Goal: Find specific page/section: Find specific page/section

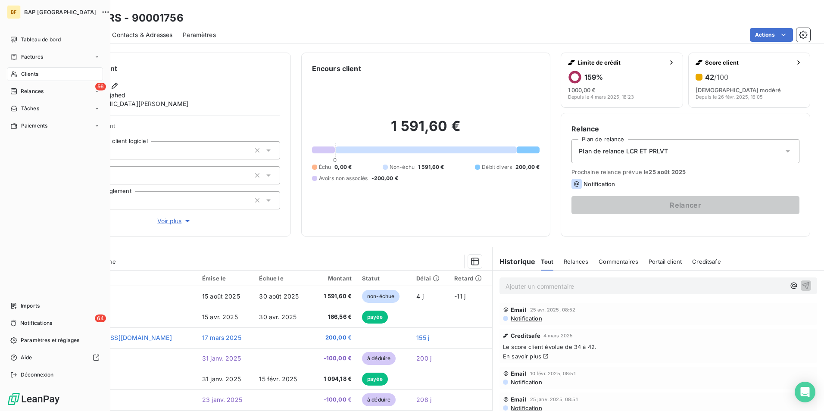
click at [28, 72] on span "Clients" at bounding box center [29, 74] width 17 height 8
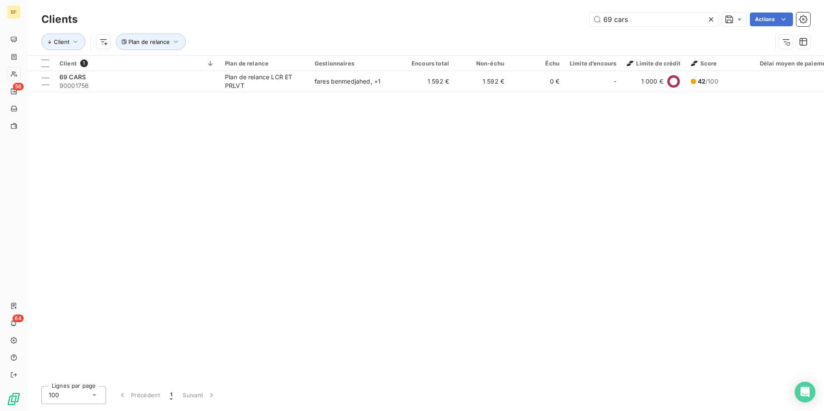
drag, startPoint x: 635, startPoint y: 22, endPoint x: 450, endPoint y: -1, distance: 186.3
click at [450, 0] on html "BF 56 64 Clients 69 cars Actions Client Plan de relance Client 1 Plan de relanc…" at bounding box center [412, 205] width 824 height 411
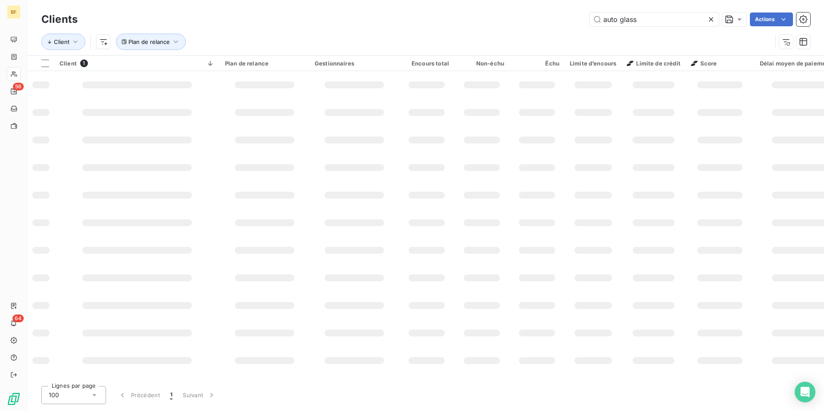
type input "auto glass"
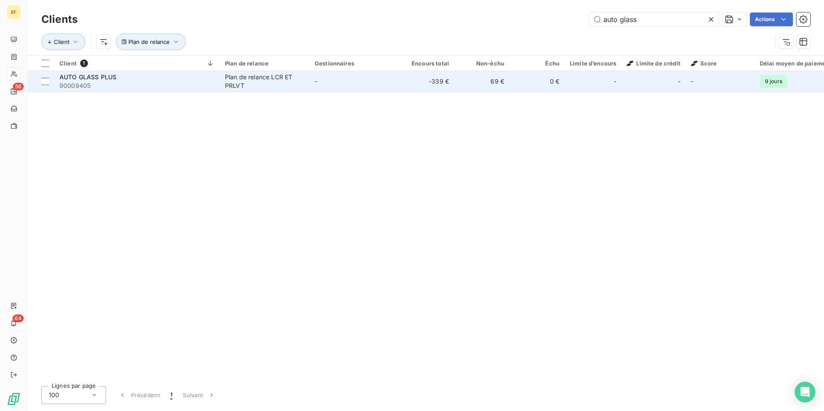
click at [118, 75] on div "AUTO GLASS PLUS" at bounding box center [136, 77] width 155 height 9
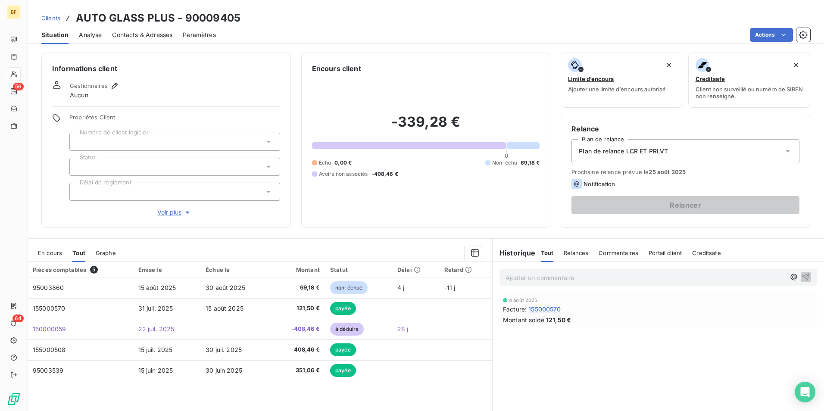
click at [71, 252] on div "En cours Tout Graphe" at bounding box center [260, 253] width 464 height 18
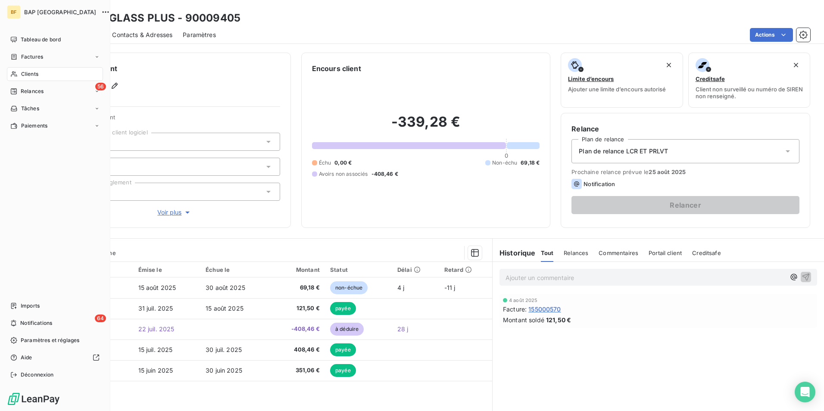
click at [22, 77] on span "Clients" at bounding box center [29, 74] width 17 height 8
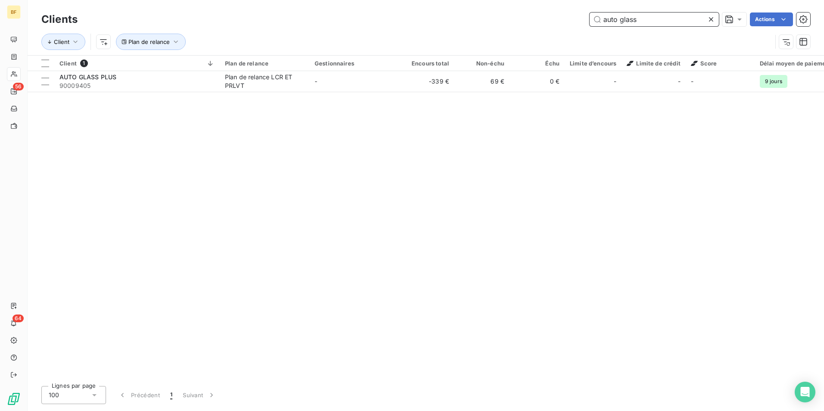
drag, startPoint x: 659, startPoint y: 19, endPoint x: 529, endPoint y: 9, distance: 130.0
click at [529, 9] on div "Clients auto glass Actions Client Plan de relance" at bounding box center [426, 27] width 796 height 55
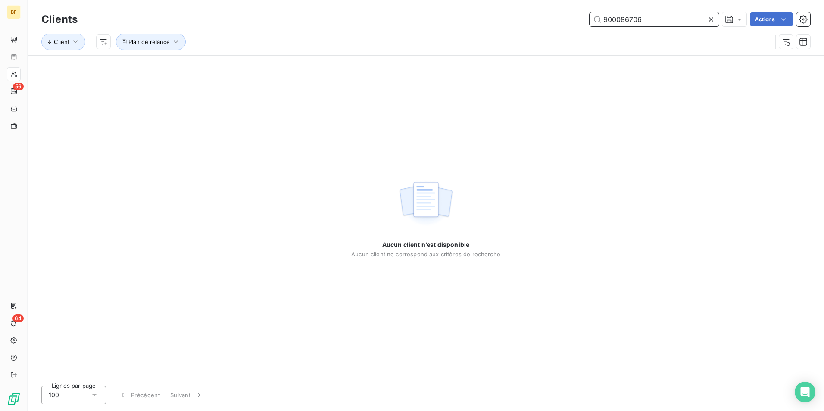
drag, startPoint x: 666, startPoint y: 18, endPoint x: 553, endPoint y: 18, distance: 112.9
click at [553, 18] on div "900086706 Actions" at bounding box center [449, 19] width 722 height 14
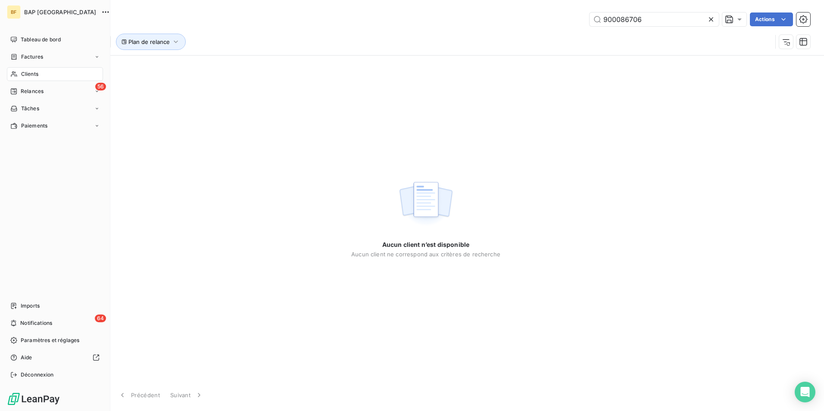
drag, startPoint x: 45, startPoint y: 76, endPoint x: 56, endPoint y: 75, distance: 10.8
click at [45, 76] on div "Clients" at bounding box center [55, 74] width 96 height 14
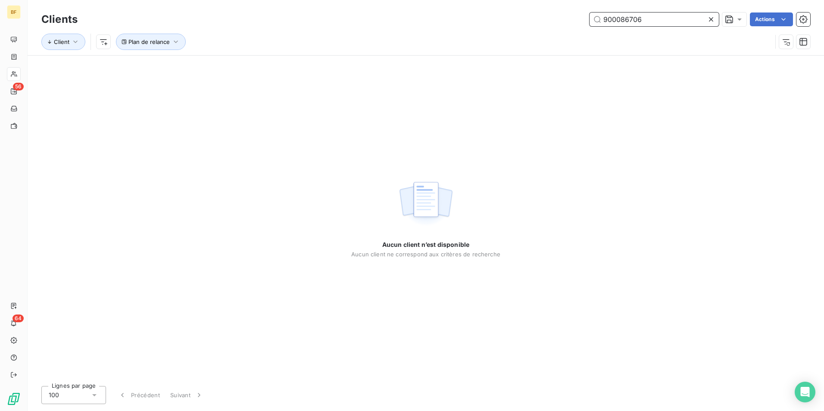
click at [669, 20] on input "900086706" at bounding box center [653, 19] width 129 height 14
click at [671, 19] on input "900086706" at bounding box center [653, 19] width 129 height 14
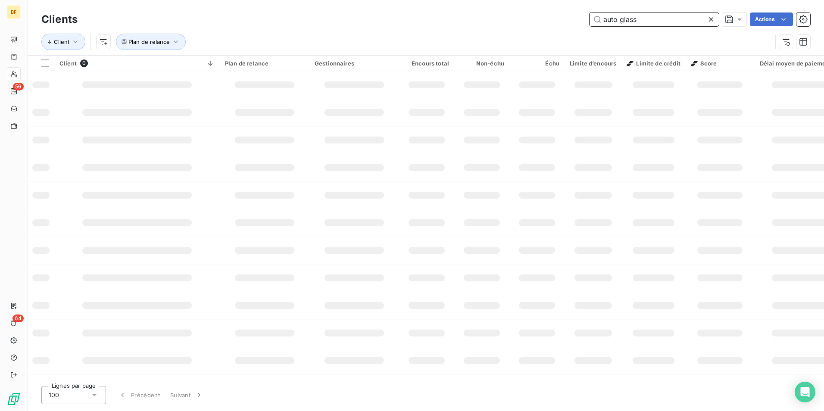
type input "auto glass"
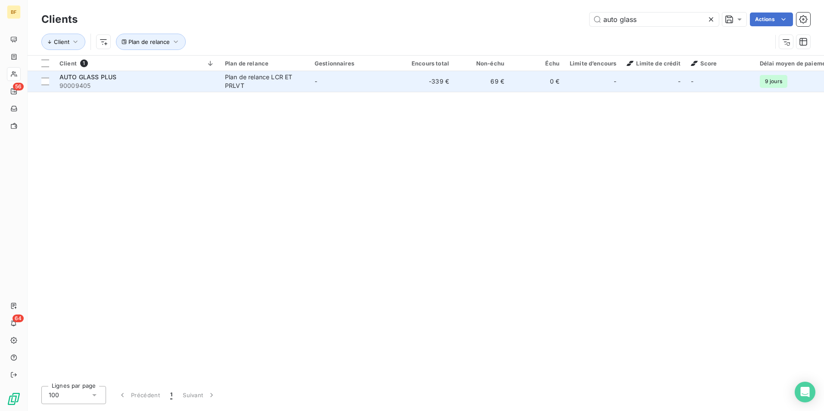
click at [248, 81] on div "Plan de relance LCR ET PRLVT" at bounding box center [264, 81] width 79 height 17
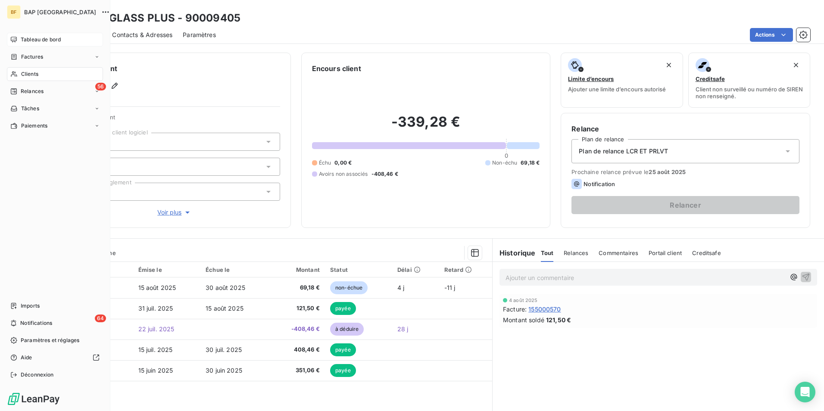
click at [19, 37] on div "Tableau de bord" at bounding box center [55, 40] width 96 height 14
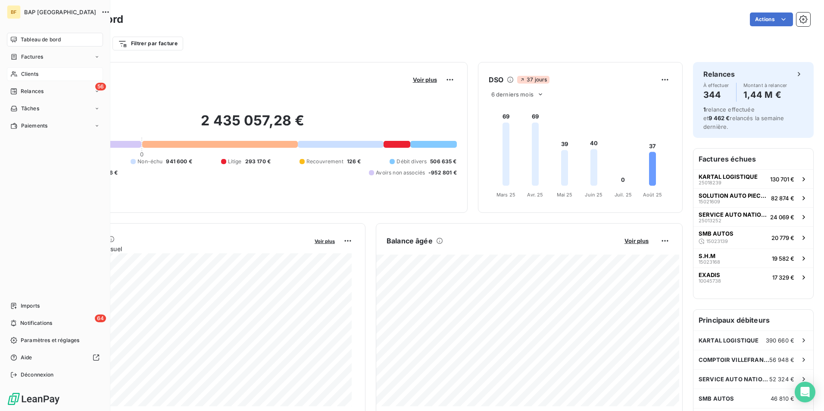
click at [9, 76] on div "Clients" at bounding box center [55, 74] width 96 height 14
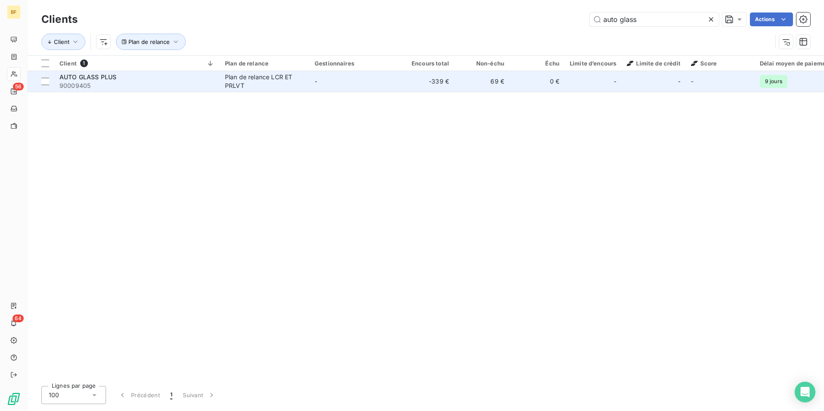
click at [180, 82] on span "90009405" at bounding box center [136, 85] width 155 height 9
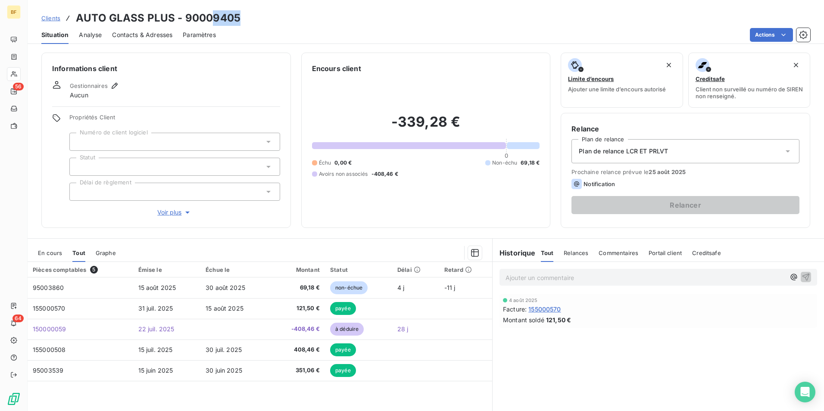
drag, startPoint x: 241, startPoint y: 15, endPoint x: 212, endPoint y: 17, distance: 28.9
click at [212, 17] on div "Clients AUTO GLASS PLUS - 90009405" at bounding box center [426, 18] width 796 height 16
copy h3 "9405"
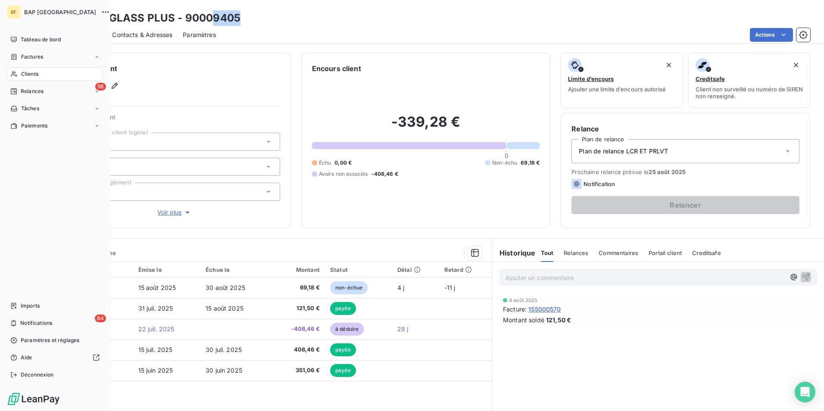
click at [31, 75] on span "Clients" at bounding box center [29, 74] width 17 height 8
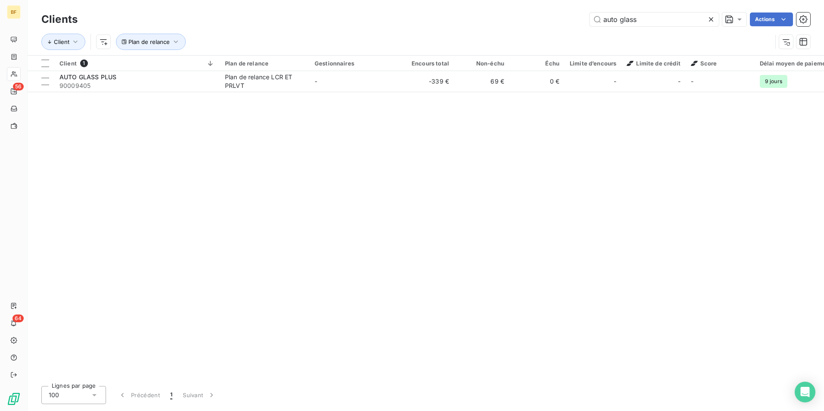
drag, startPoint x: 641, startPoint y: 18, endPoint x: 516, endPoint y: 1, distance: 125.6
click at [516, 1] on div "Clients auto glass Actions Client Plan de relance" at bounding box center [426, 27] width 796 height 55
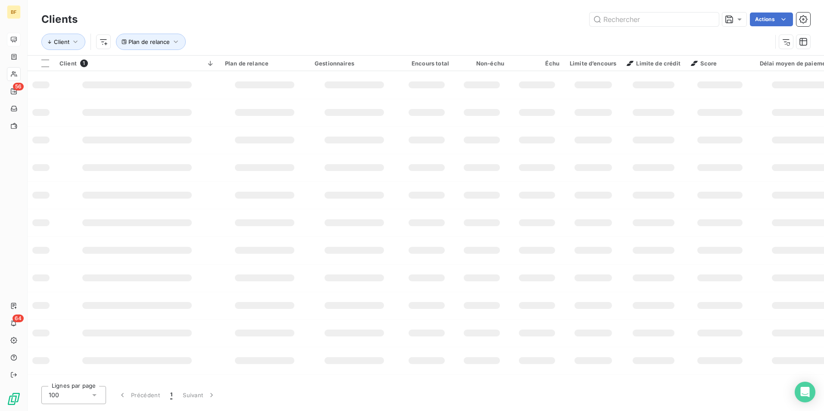
click at [13, 37] on icon at bounding box center [14, 40] width 6 height 6
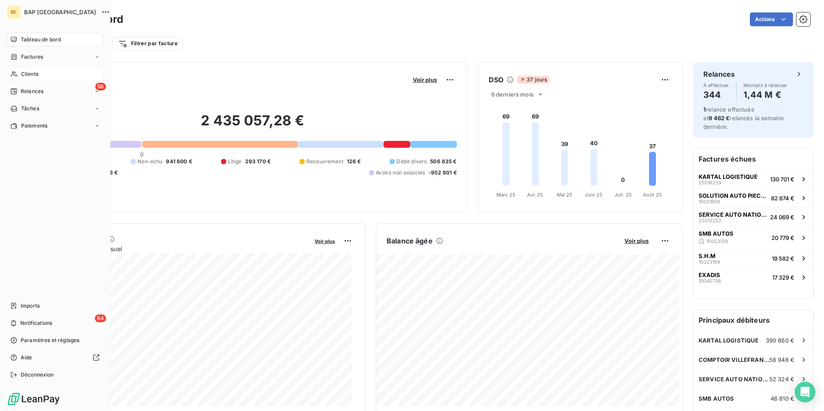
click at [38, 72] on span "Clients" at bounding box center [29, 74] width 17 height 8
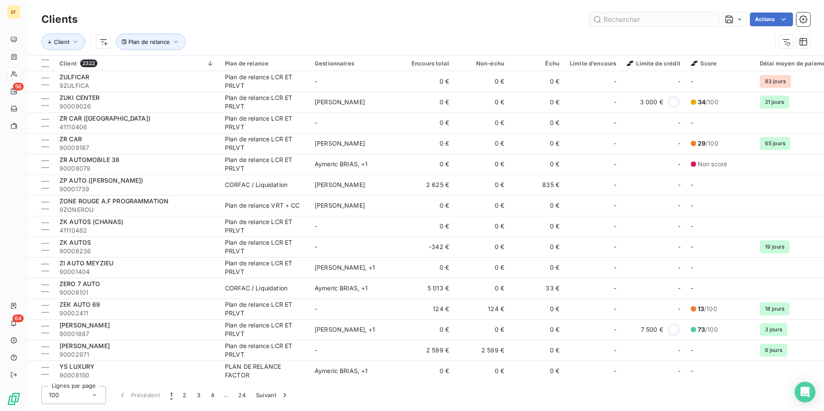
click at [620, 18] on input "text" at bounding box center [653, 19] width 129 height 14
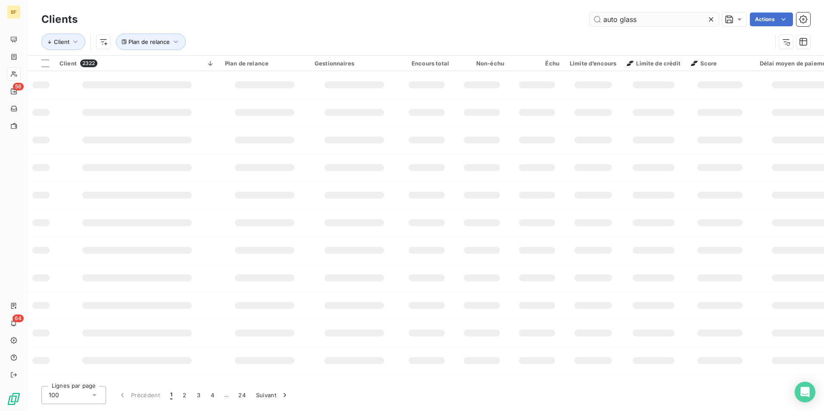
type input "auto glass"
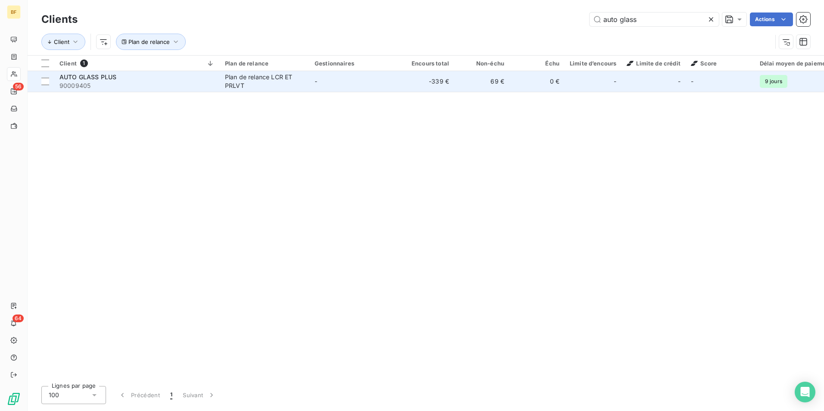
click at [282, 91] on td "Plan de relance LCR ET PRLVT" at bounding box center [265, 81] width 90 height 21
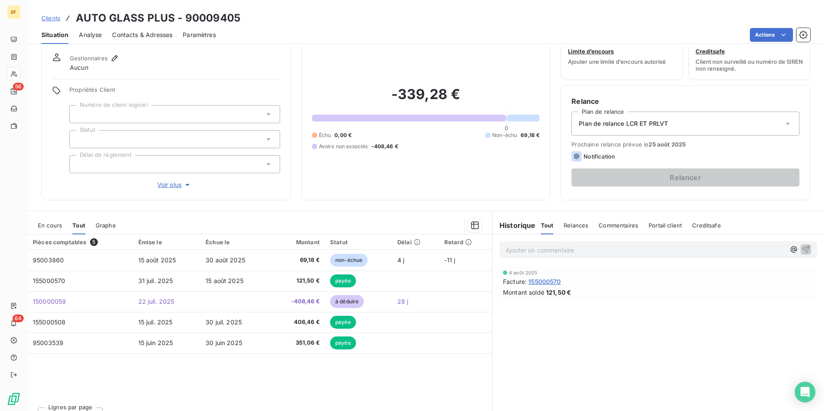
scroll to position [43, 0]
